Goal: Task Accomplishment & Management: Manage account settings

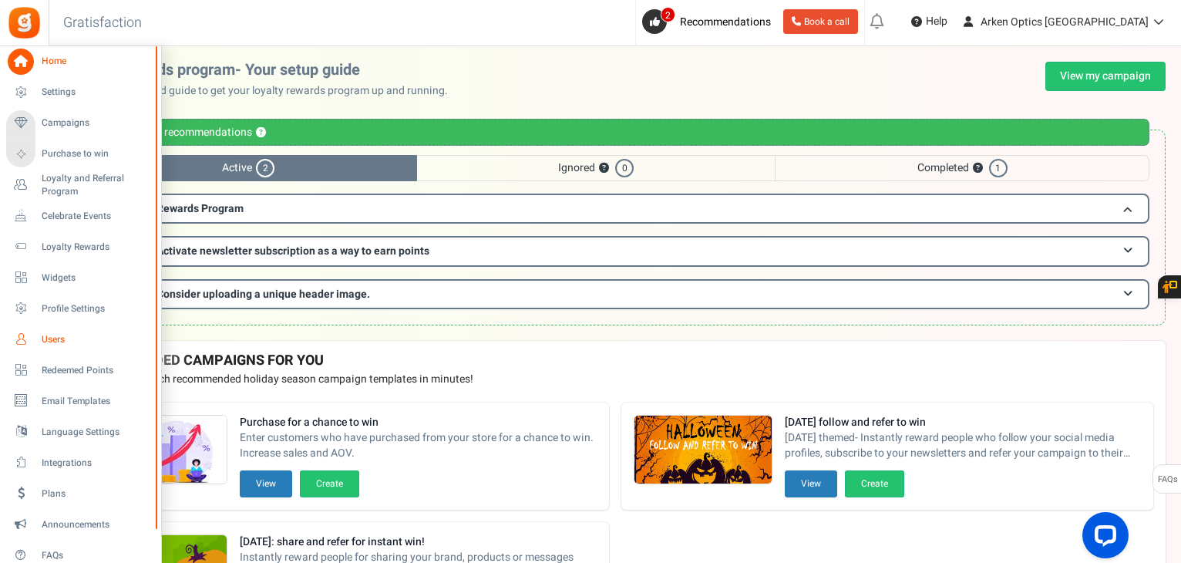
click at [41, 348] on link "Users" at bounding box center [80, 339] width 148 height 26
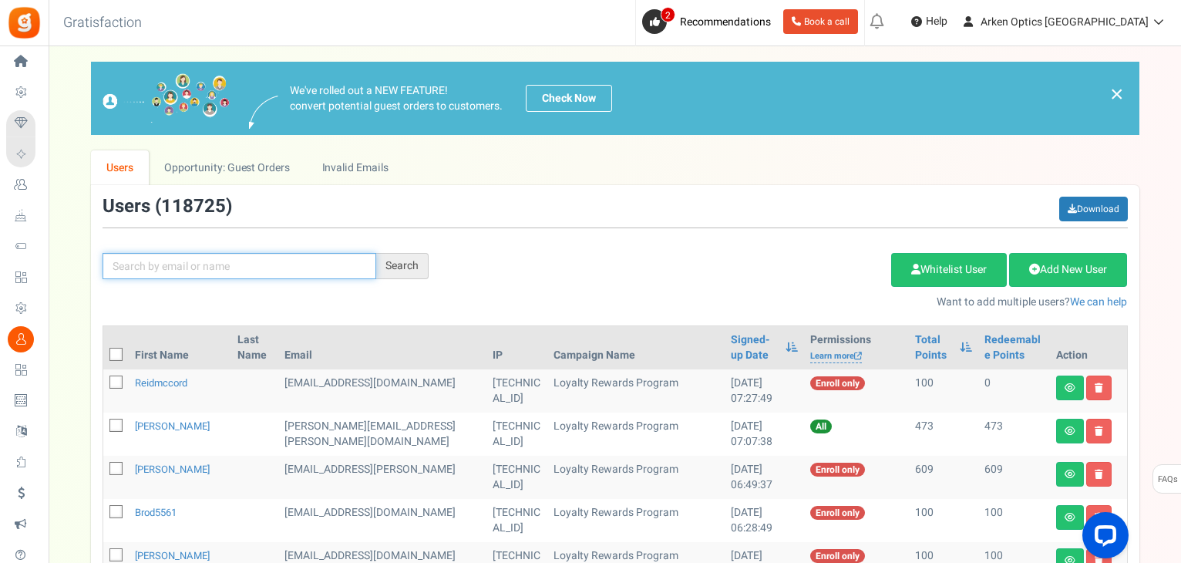
click at [247, 258] on input "text" at bounding box center [240, 266] width 274 height 26
paste input "[EMAIL_ADDRESS][DOMAIN_NAME]"
type input "[EMAIL_ADDRESS][DOMAIN_NAME]"
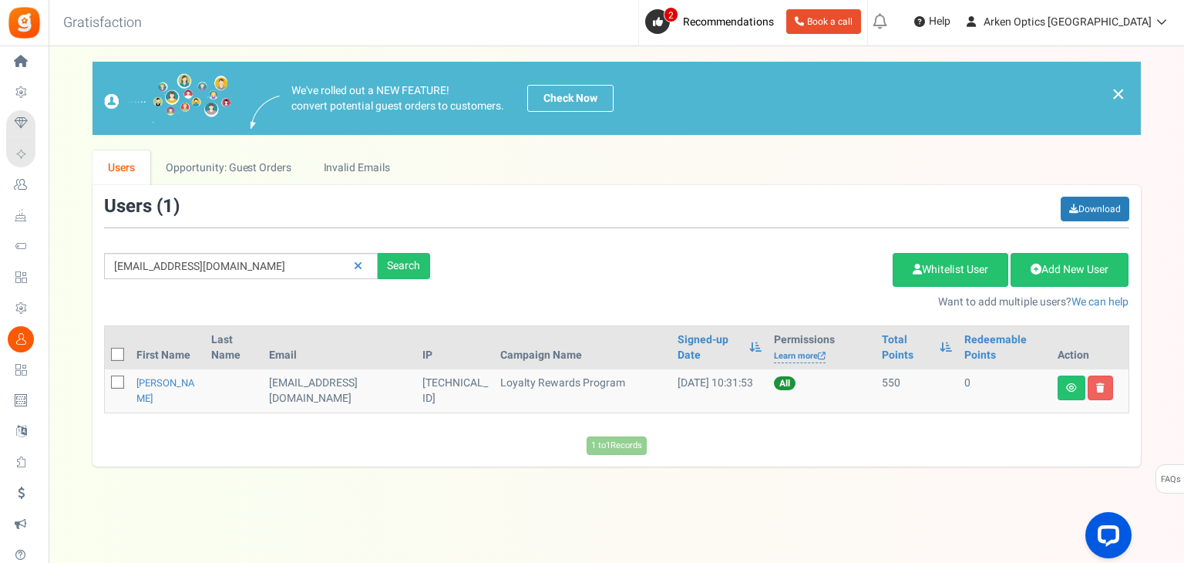
click at [160, 389] on td "[PERSON_NAME]" at bounding box center [167, 390] width 75 height 43
click at [154, 382] on link "[PERSON_NAME]" at bounding box center [165, 390] width 59 height 30
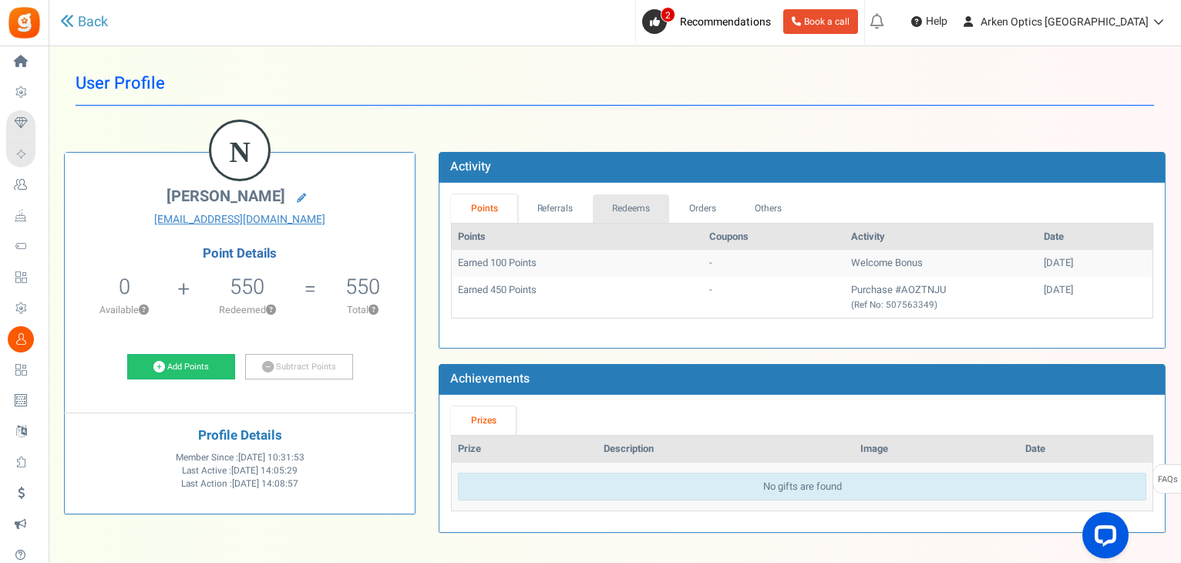
click at [607, 198] on link "Redeems" at bounding box center [631, 208] width 77 height 29
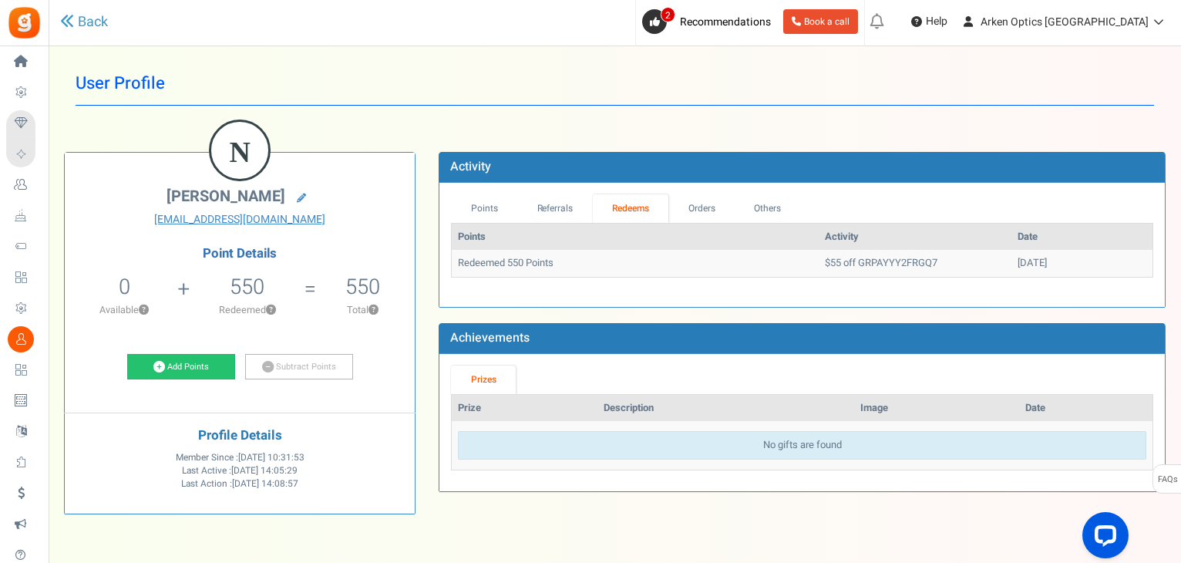
click at [859, 269] on td "$55 off GRPAYYY2FRGQ7" at bounding box center [915, 263] width 193 height 27
click at [866, 258] on td "$55 off GRPAYYY2FRGQ7" at bounding box center [915, 263] width 193 height 27
copy td "GRPAYYY2FRGQ7"
click at [15, 334] on icon at bounding box center [21, 339] width 26 height 26
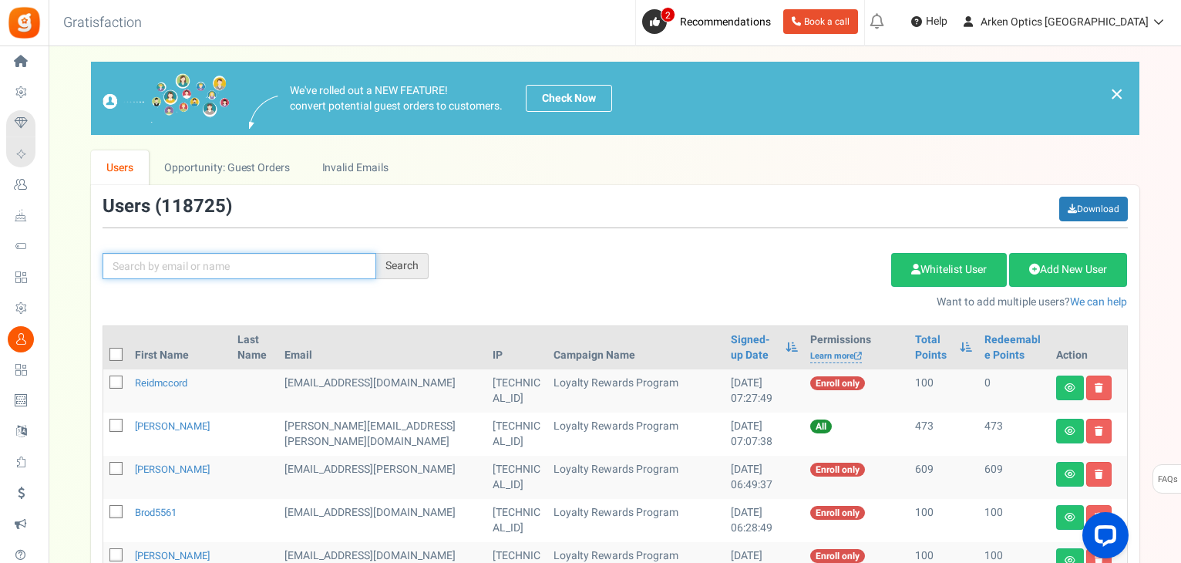
click at [255, 266] on input "text" at bounding box center [240, 266] width 274 height 26
paste input "[EMAIL_ADDRESS][DOMAIN_NAME]"
type input "[EMAIL_ADDRESS][DOMAIN_NAME]"
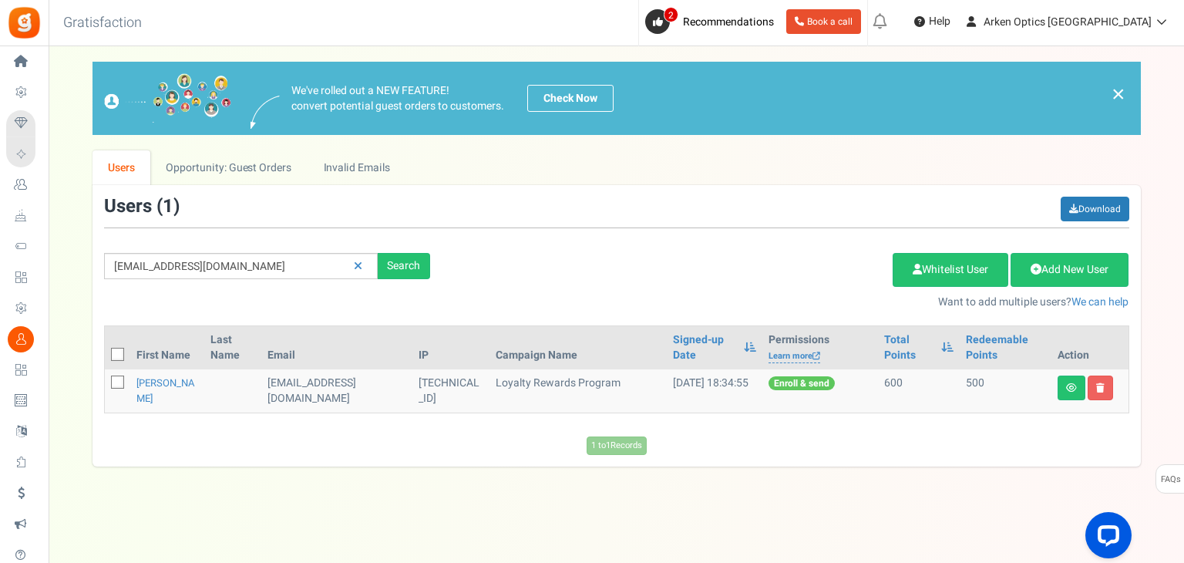
click at [166, 384] on td "[PERSON_NAME]" at bounding box center [167, 390] width 74 height 43
click at [160, 385] on link "[PERSON_NAME]" at bounding box center [165, 390] width 59 height 30
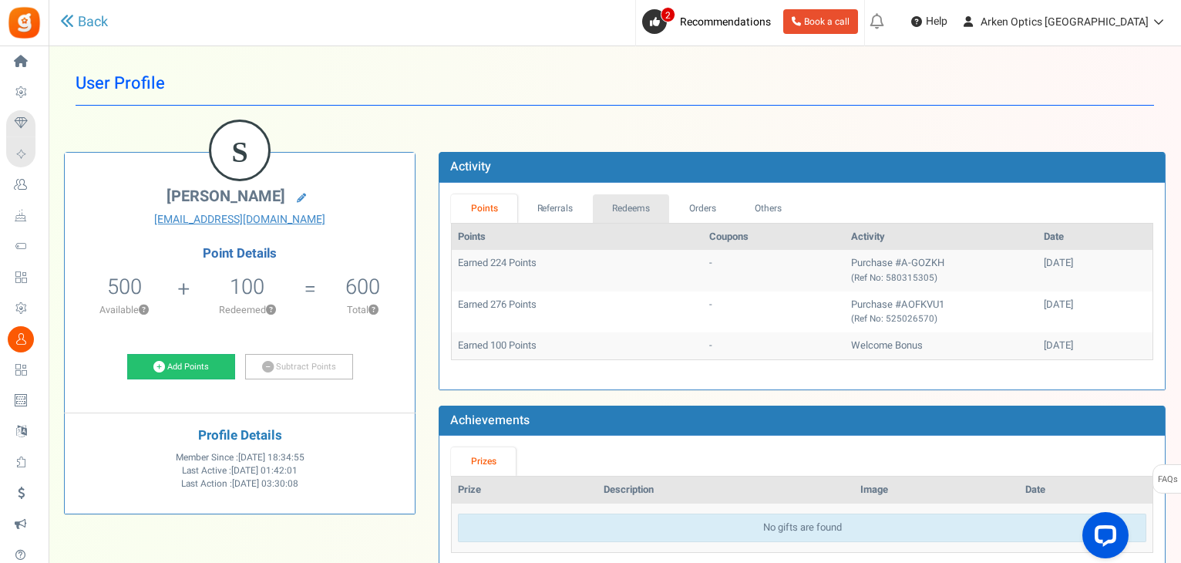
click at [617, 207] on link "Redeems" at bounding box center [631, 208] width 77 height 29
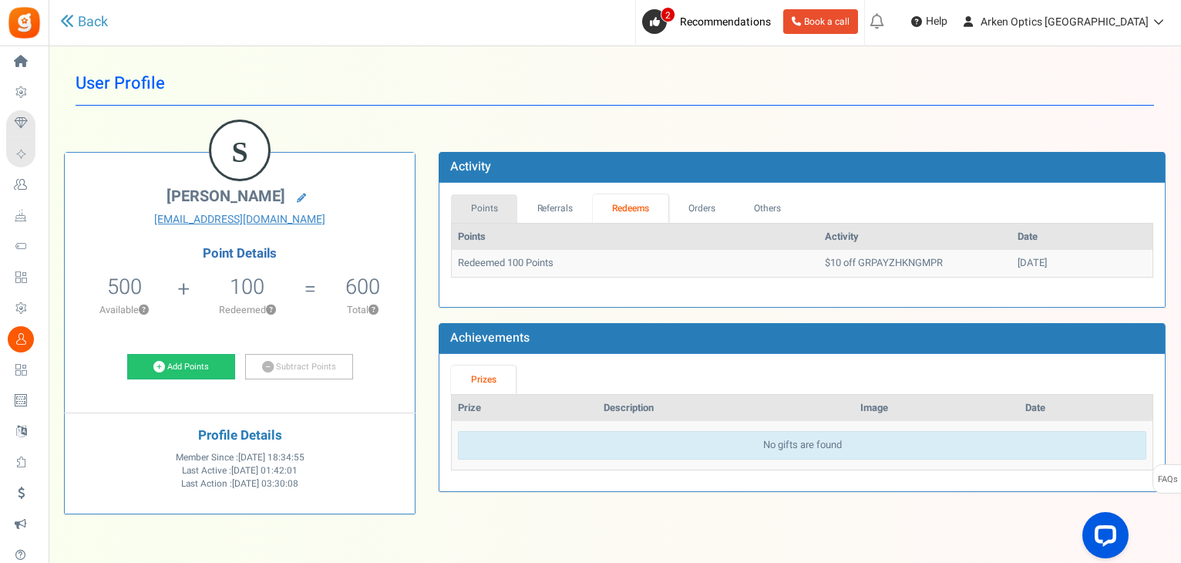
click at [475, 210] on link "Points" at bounding box center [484, 208] width 66 height 29
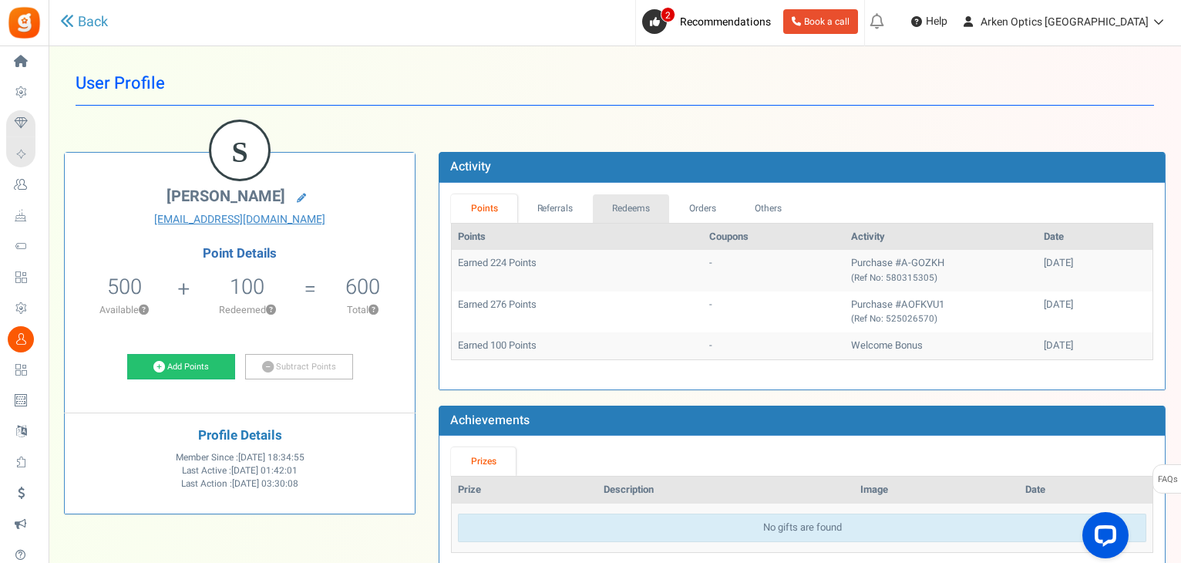
click at [600, 210] on link "Redeems" at bounding box center [631, 208] width 77 height 29
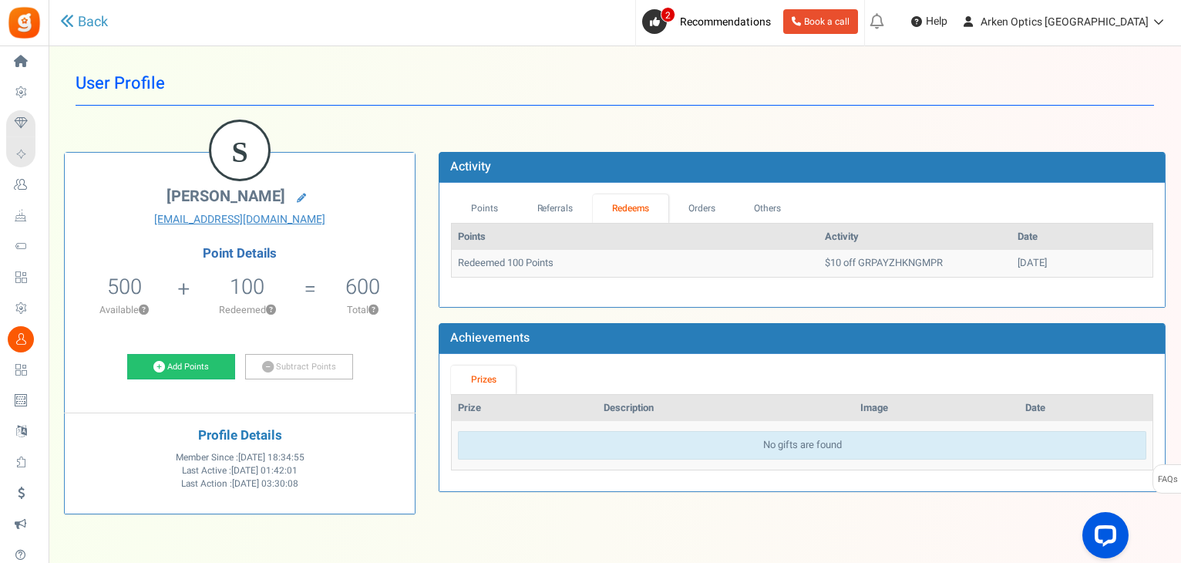
drag, startPoint x: 1024, startPoint y: 258, endPoint x: 957, endPoint y: 254, distance: 66.4
click at [957, 254] on tr "Redeemed 100 Points $10 off GRPAYZHKNGMPR [DATE]" at bounding box center [802, 263] width 701 height 27
copy tr "[DATE]"
